Goal: Browse casually: Explore the website without a specific task or goal

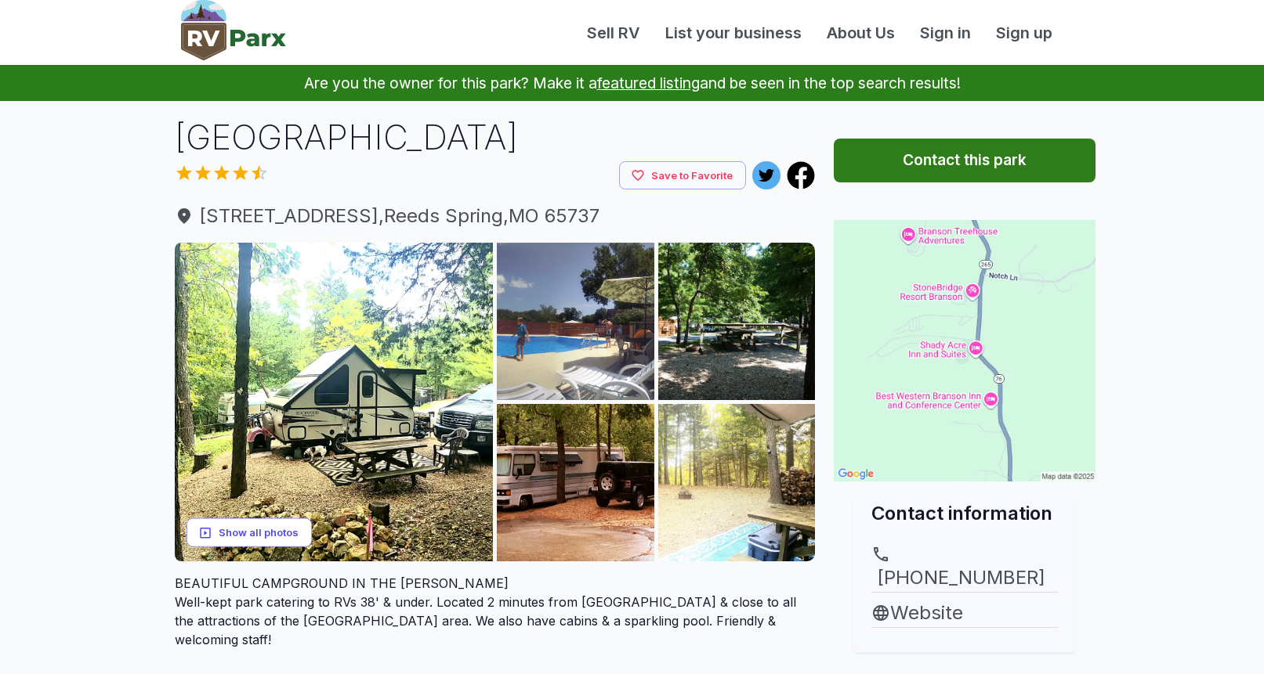
click at [251, 528] on button "Show all photos" at bounding box center [248, 533] width 125 height 29
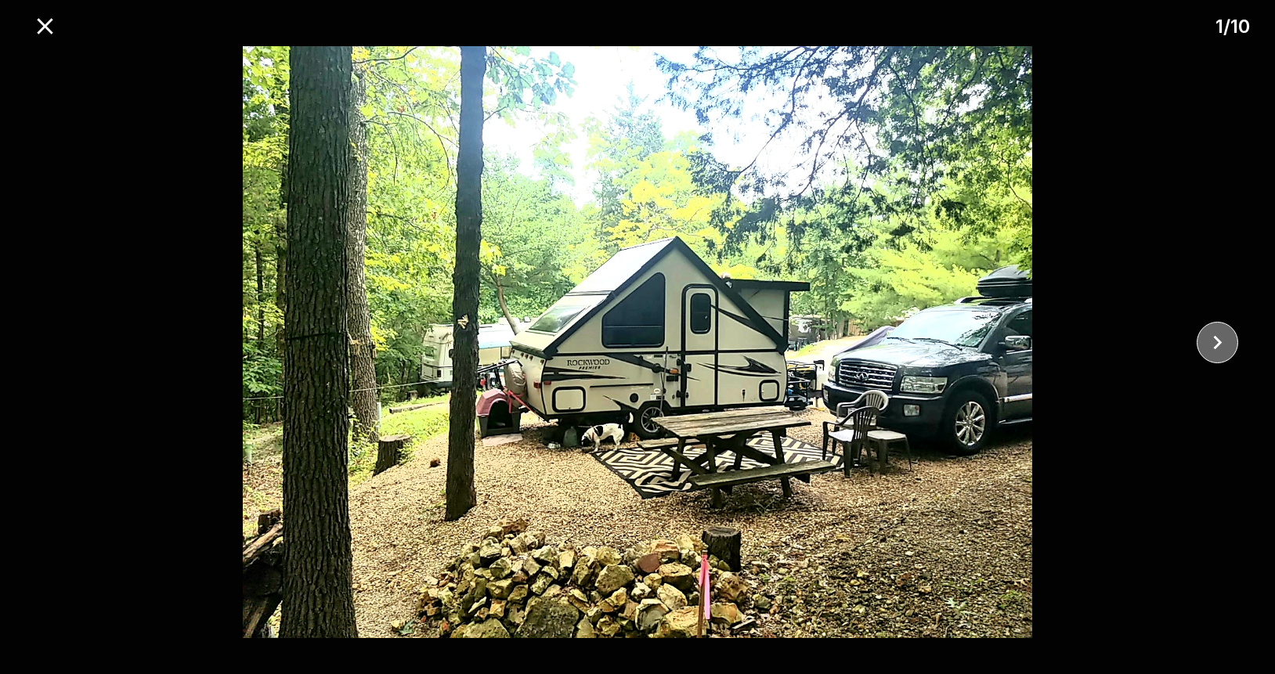
click at [1206, 345] on icon "close" at bounding box center [1217, 342] width 27 height 27
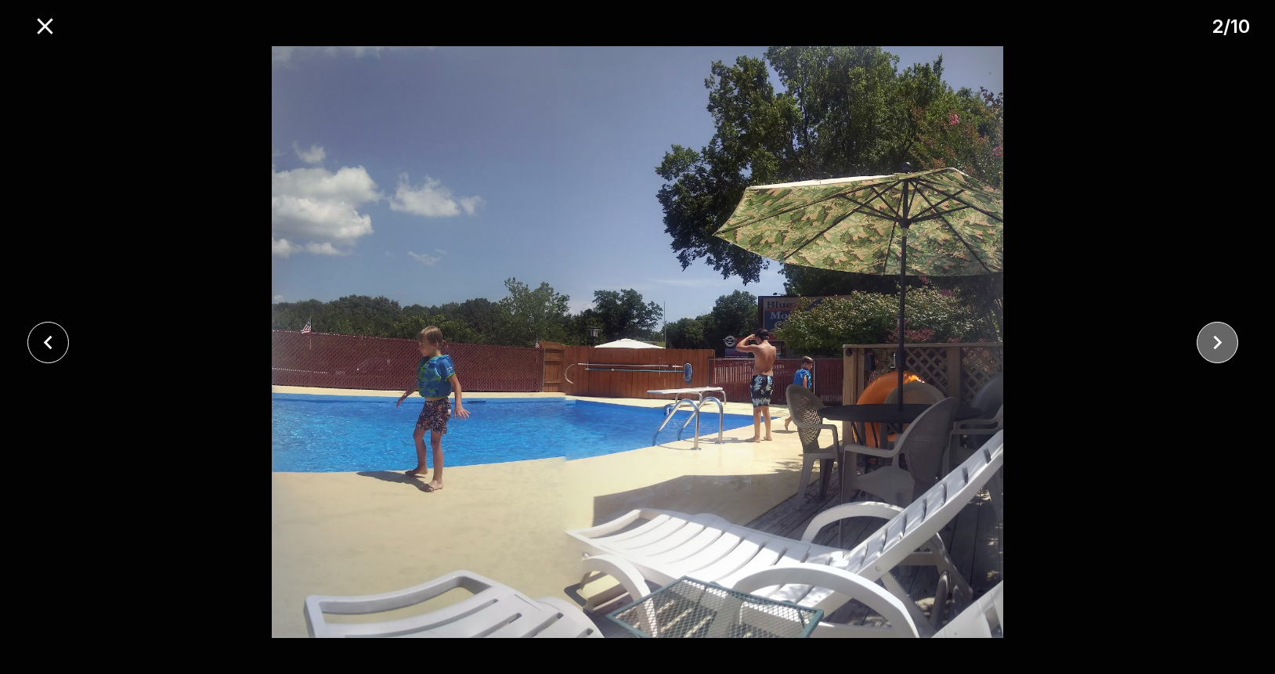
click at [1219, 356] on button "close" at bounding box center [1218, 343] width 42 height 42
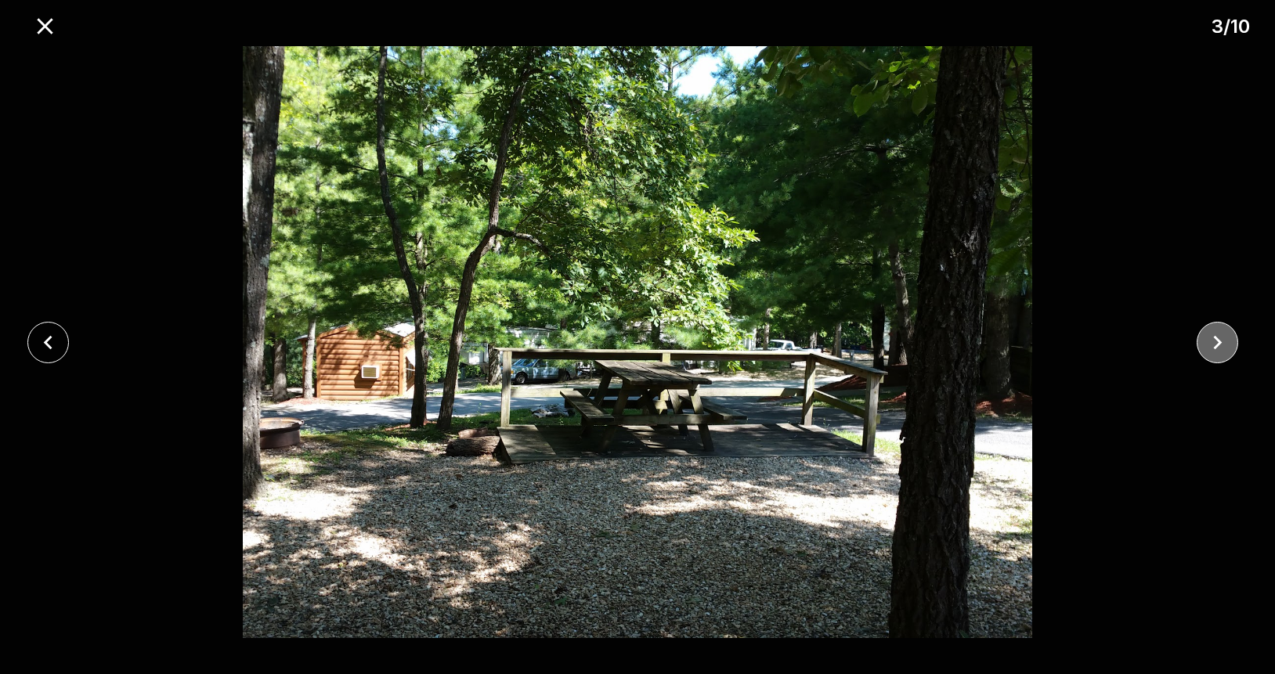
click at [1219, 356] on button "close" at bounding box center [1218, 343] width 42 height 42
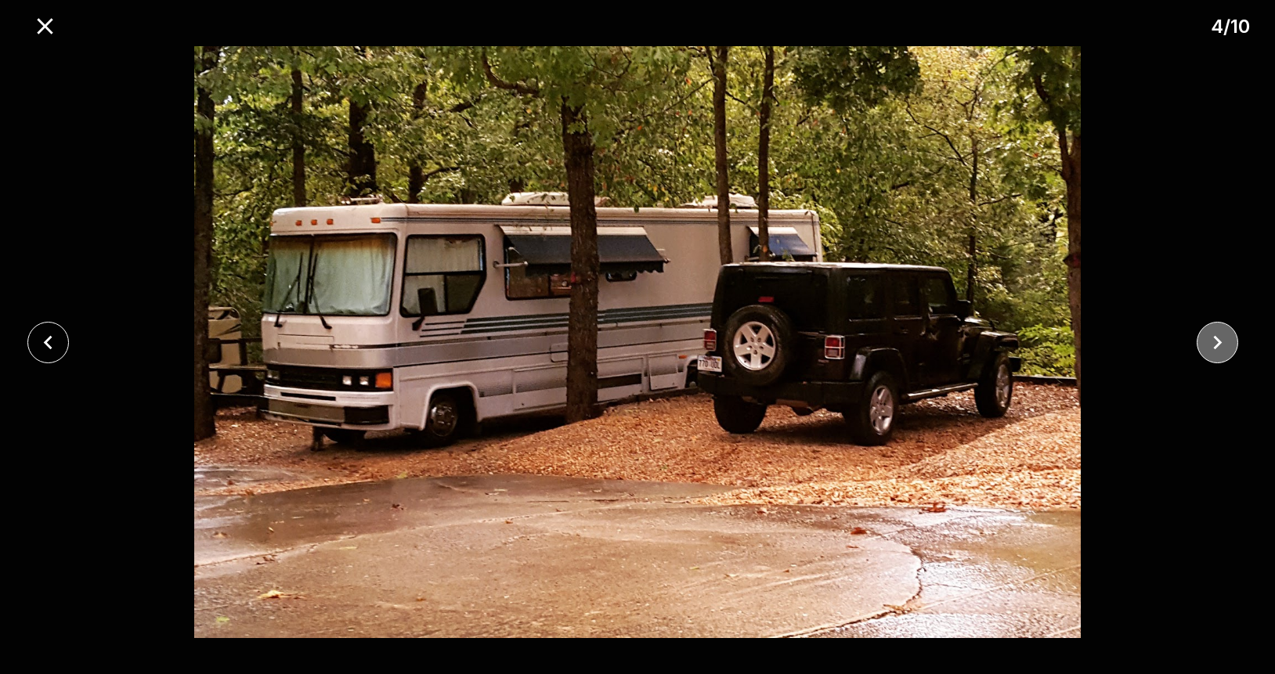
click at [1219, 356] on button "close" at bounding box center [1218, 343] width 42 height 42
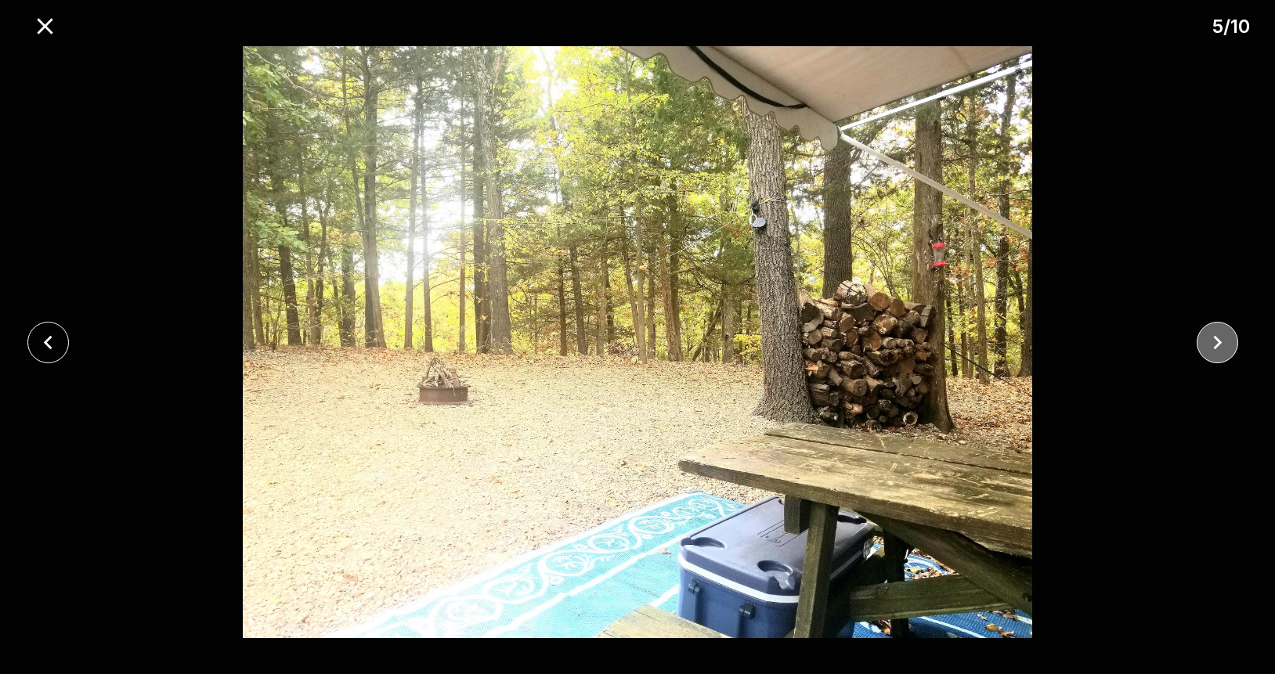
click at [1219, 356] on button "close" at bounding box center [1218, 343] width 42 height 42
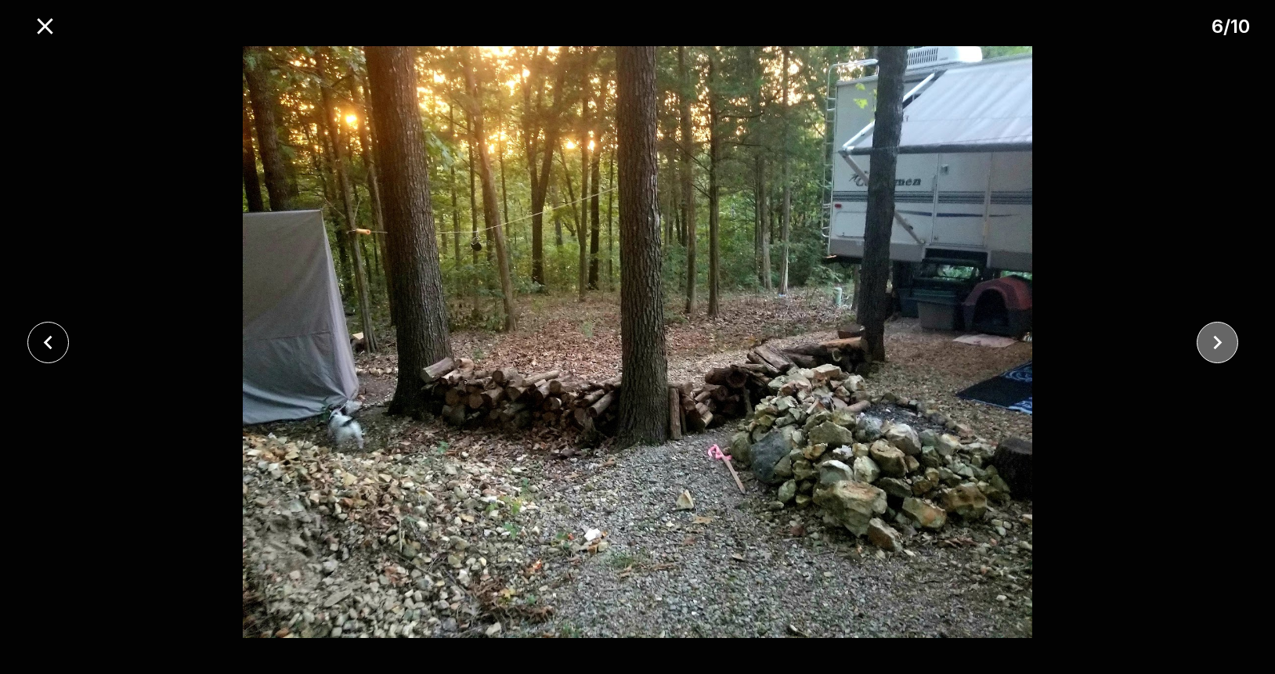
click at [1219, 356] on button "close" at bounding box center [1218, 343] width 42 height 42
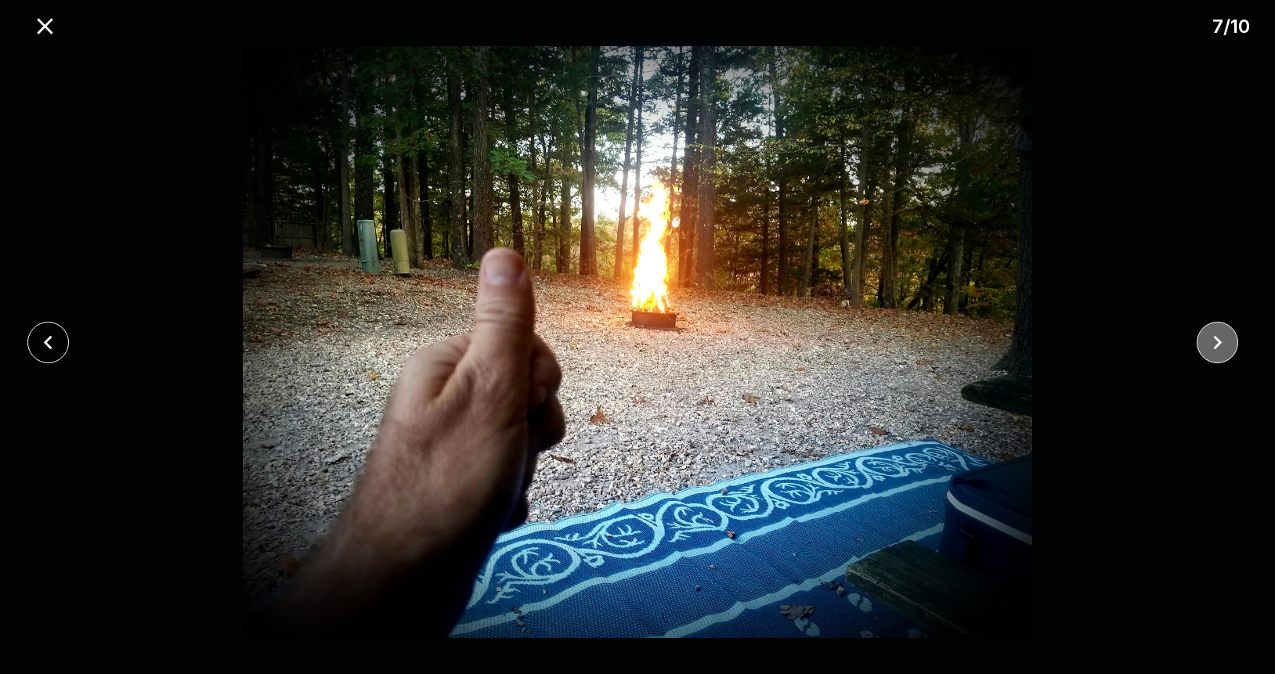
click at [1219, 356] on button "close" at bounding box center [1218, 343] width 42 height 42
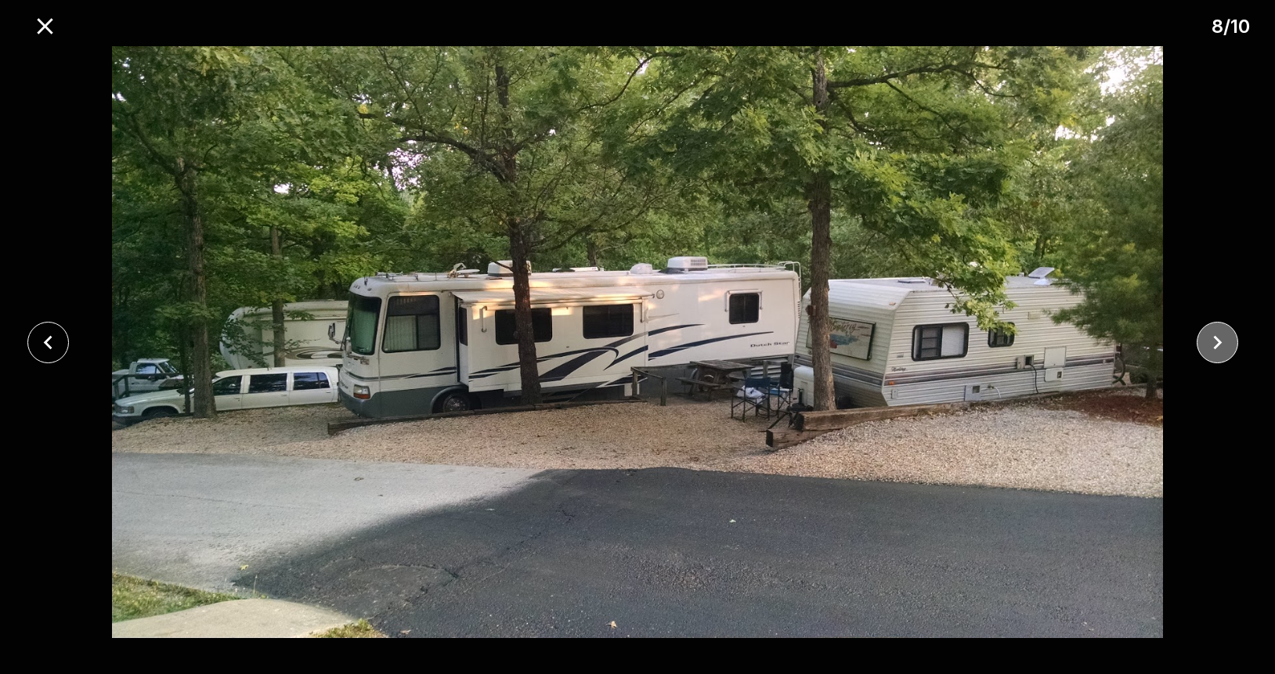
click at [1220, 354] on icon "close" at bounding box center [1217, 342] width 27 height 27
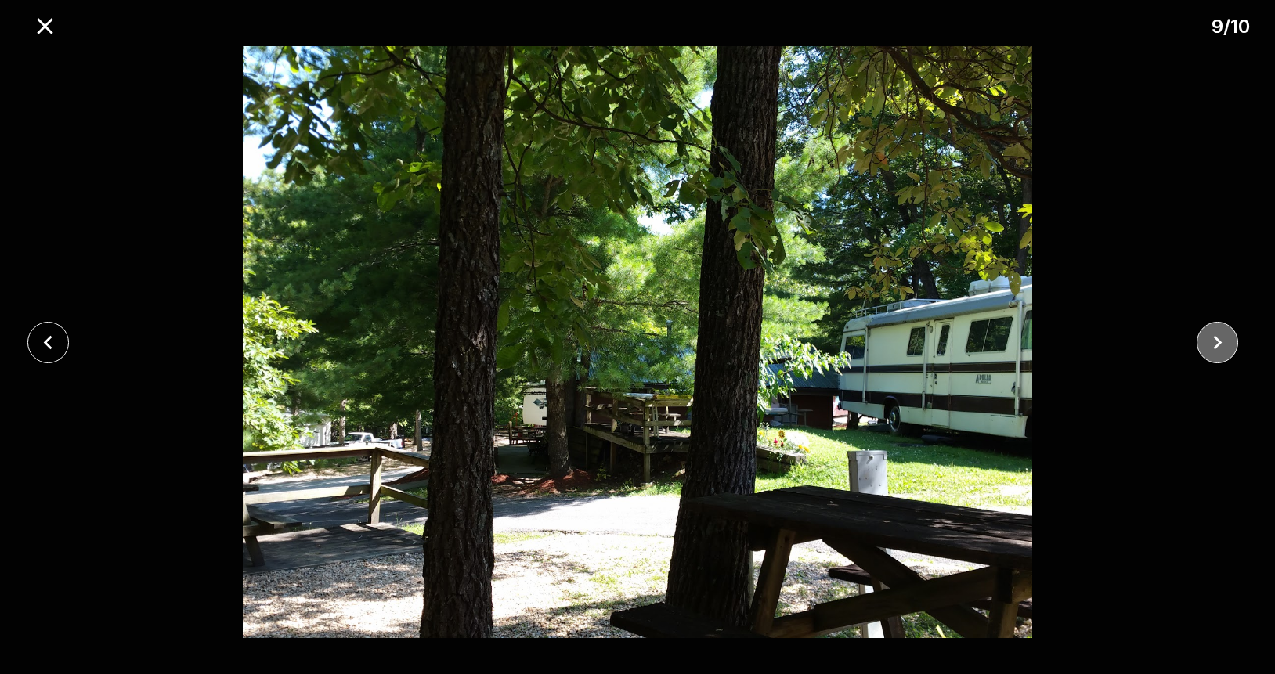
click at [1220, 354] on icon "close" at bounding box center [1217, 342] width 27 height 27
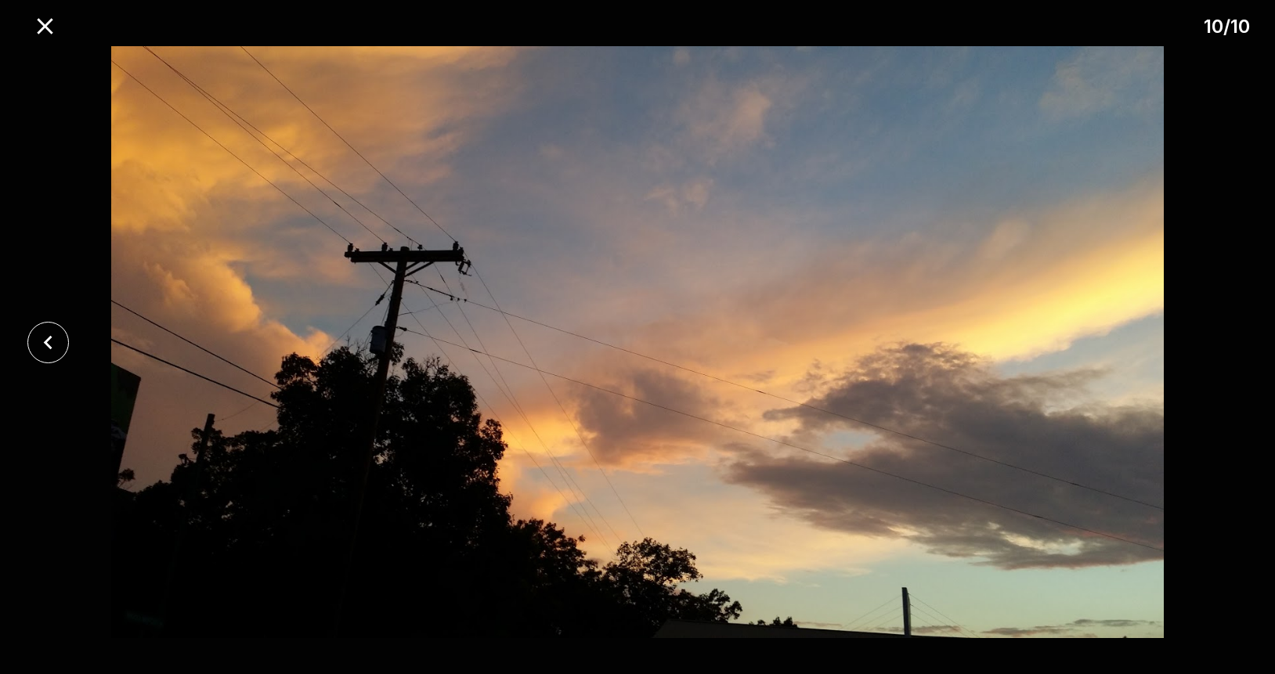
click at [1220, 354] on div at bounding box center [637, 342] width 1275 height 592
